Goal: Task Accomplishment & Management: Manage account settings

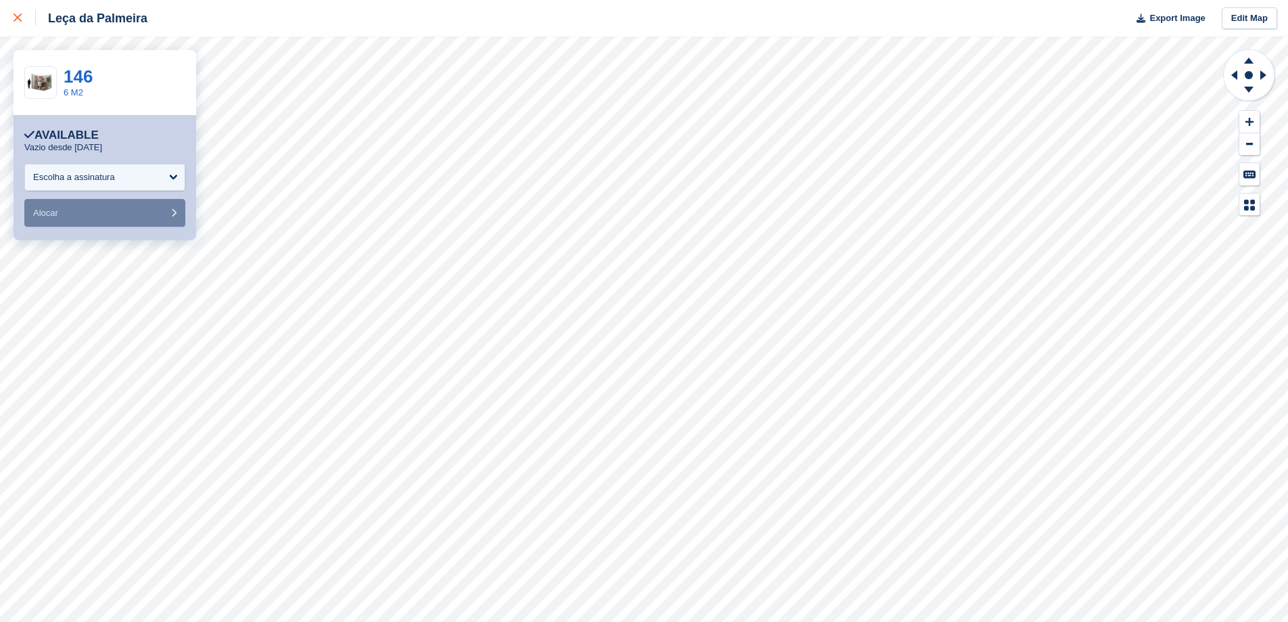
click at [19, 20] on icon at bounding box center [18, 18] width 8 height 8
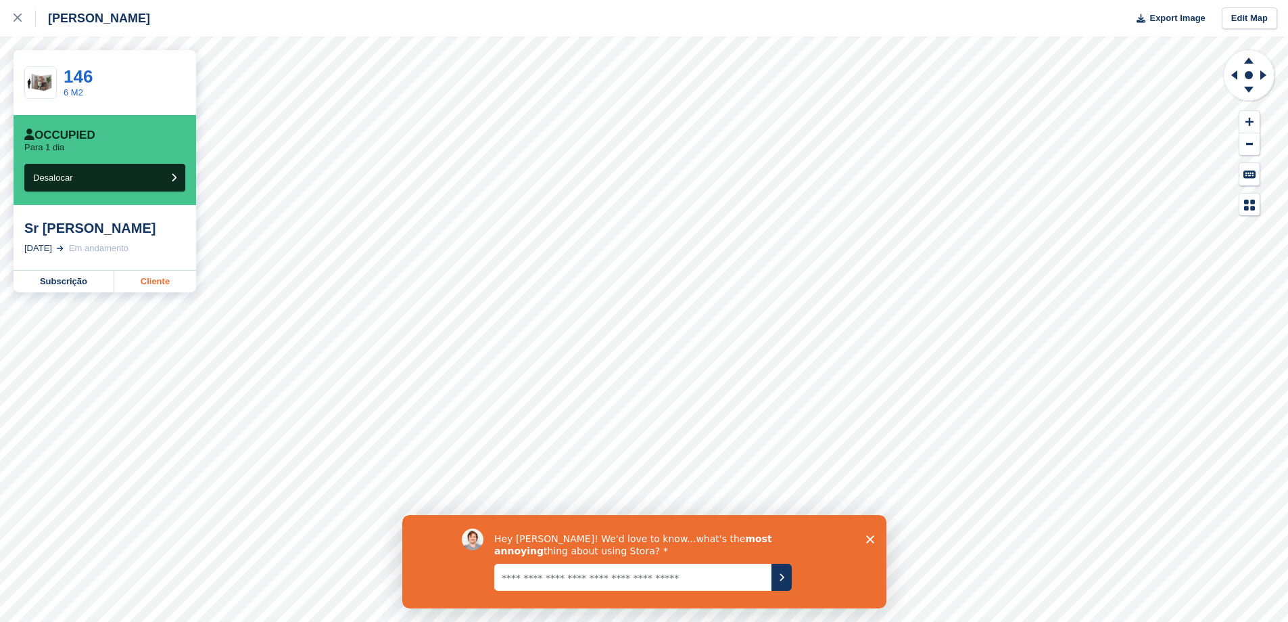
click at [164, 287] on link "Cliente" at bounding box center [155, 282] width 82 height 22
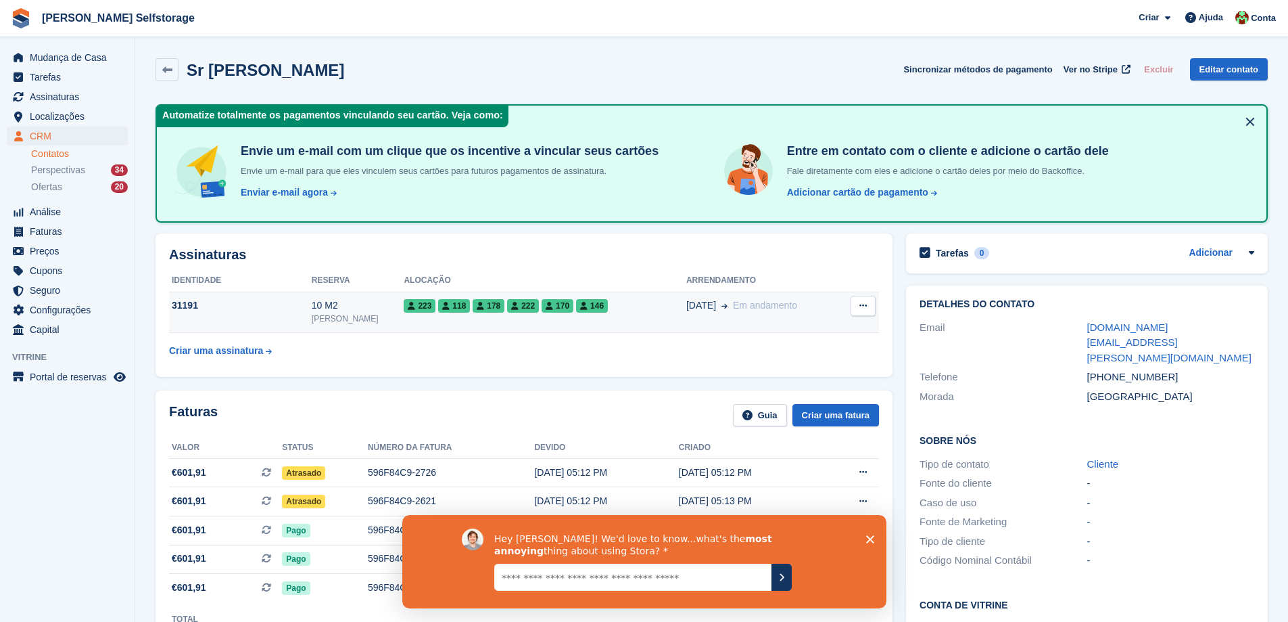
click at [581, 305] on span "146" at bounding box center [592, 306] width 32 height 14
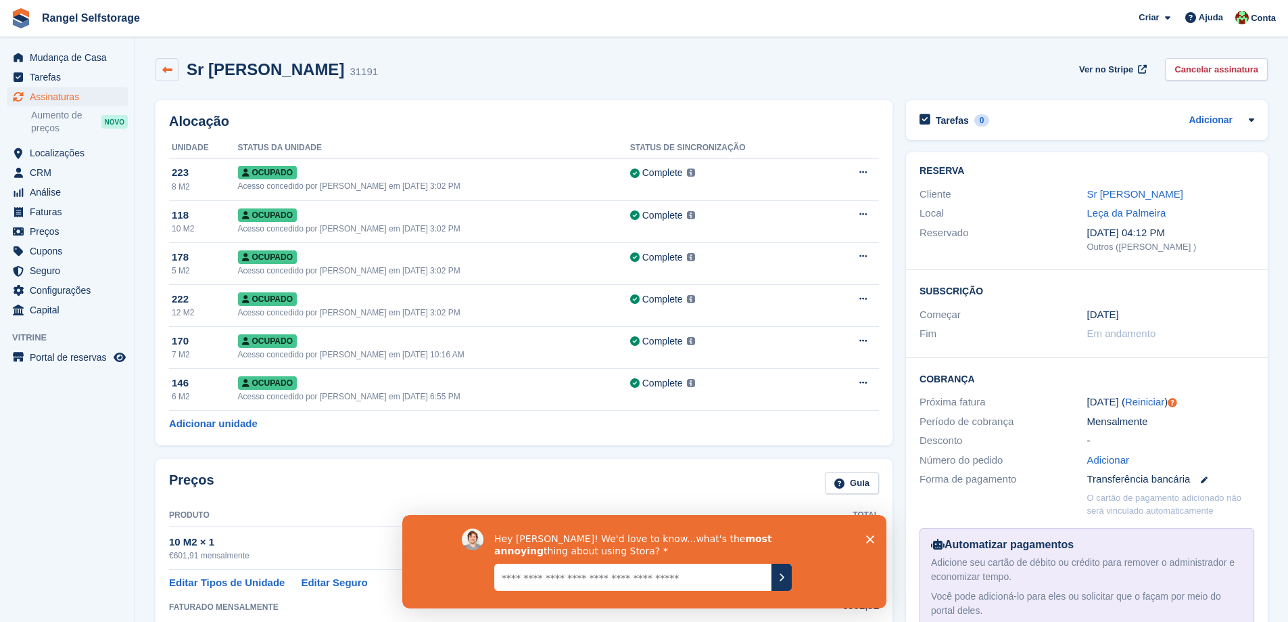
click at [170, 70] on icon at bounding box center [167, 70] width 10 height 10
